Goal: Information Seeking & Learning: Understand process/instructions

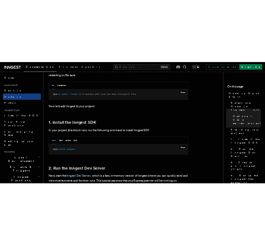
scroll to position [394, 0]
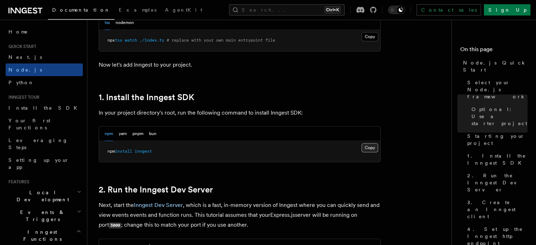
click at [370, 146] on button "Copy Copied" at bounding box center [369, 147] width 17 height 9
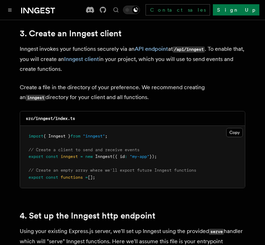
scroll to position [899, 0]
drag, startPoint x: 118, startPoint y: 125, endPoint x: 28, endPoint y: 126, distance: 90.5
click at [28, 126] on pre "import { Inngest } from "inngest" ; // Create a client to send and receive even…" at bounding box center [132, 157] width 225 height 62
copy span "import { Inngest } from "inngest" ;"
drag, startPoint x: 162, startPoint y: 146, endPoint x: 28, endPoint y: 148, distance: 134.2
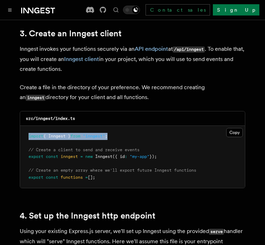
click at [28, 148] on pre "import { Inngest } from "inngest" ; // Create a client to send and receive even…" at bounding box center [132, 157] width 225 height 62
copy span "export const inngest = new Inngest ({ id : "my-app" });"
drag, startPoint x: 28, startPoint y: 168, endPoint x: 100, endPoint y: 170, distance: 71.5
click at [100, 170] on pre "import { Inngest } from "inngest" ; // Create a client to send and receive even…" at bounding box center [132, 157] width 225 height 62
copy span "export const functions = [];"
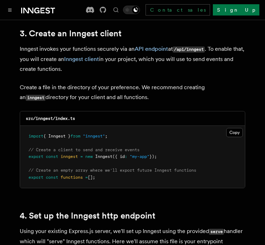
click at [125, 130] on pre "import { Inngest } from "inngest" ; // Create a client to send and receive even…" at bounding box center [132, 157] width 225 height 62
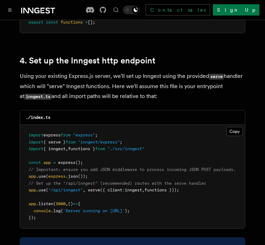
scroll to position [1102, 0]
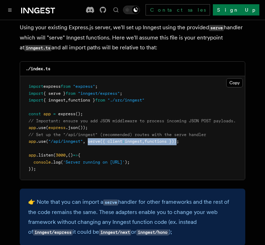
drag, startPoint x: 88, startPoint y: 132, endPoint x: 182, endPoint y: 133, distance: 93.3
click at [179, 139] on span "app .use ( "/api/inngest" , serve ({ client : inngest , functions }));" at bounding box center [104, 141] width 150 height 5
copy span "serve ({ client : inngest , functions })"
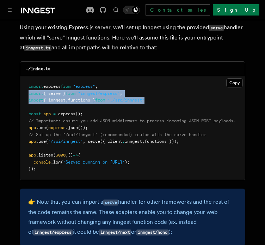
drag, startPoint x: 28, startPoint y: 84, endPoint x: 156, endPoint y: 89, distance: 127.9
click at [156, 89] on pre "import express from "express" ; import { serve } from "inngest/express" ; impor…" at bounding box center [132, 128] width 225 height 104
copy code "import { serve } from "inngest/express" ; import { inngest , functions } from "…"
